Goal: Information Seeking & Learning: Check status

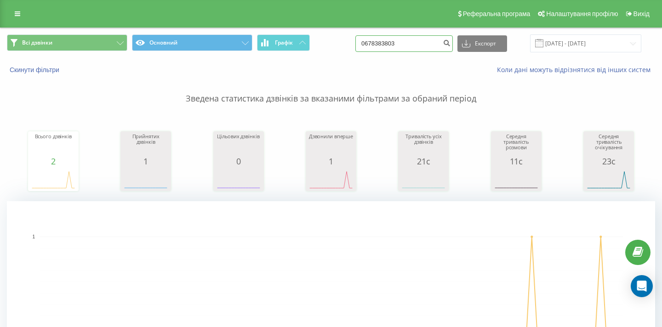
click at [413, 39] on input "0678383803" at bounding box center [403, 43] width 97 height 17
click at [413, 40] on input "0678383803" at bounding box center [403, 43] width 97 height 17
paste input "67072736"
type input "0667072736"
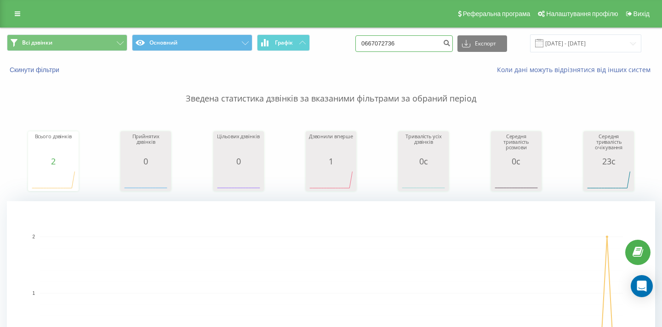
click at [426, 48] on input "0667072736" at bounding box center [403, 43] width 97 height 17
paste input "0506281268"
paste input
type input "0506281268"
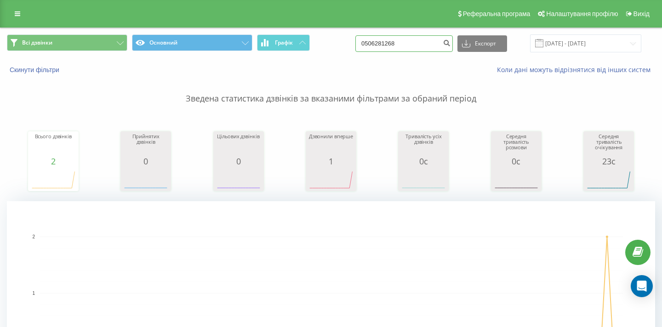
scroll to position [0, 0]
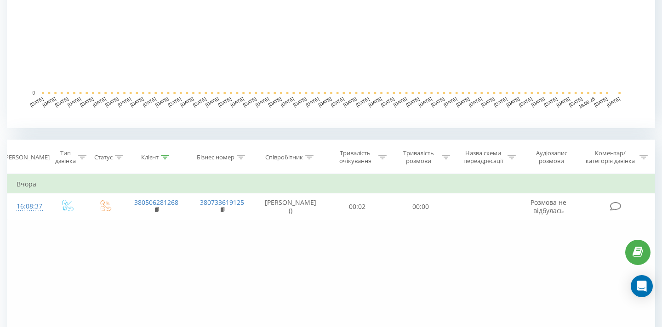
scroll to position [263, 0]
